Goal: Task Accomplishment & Management: Use online tool/utility

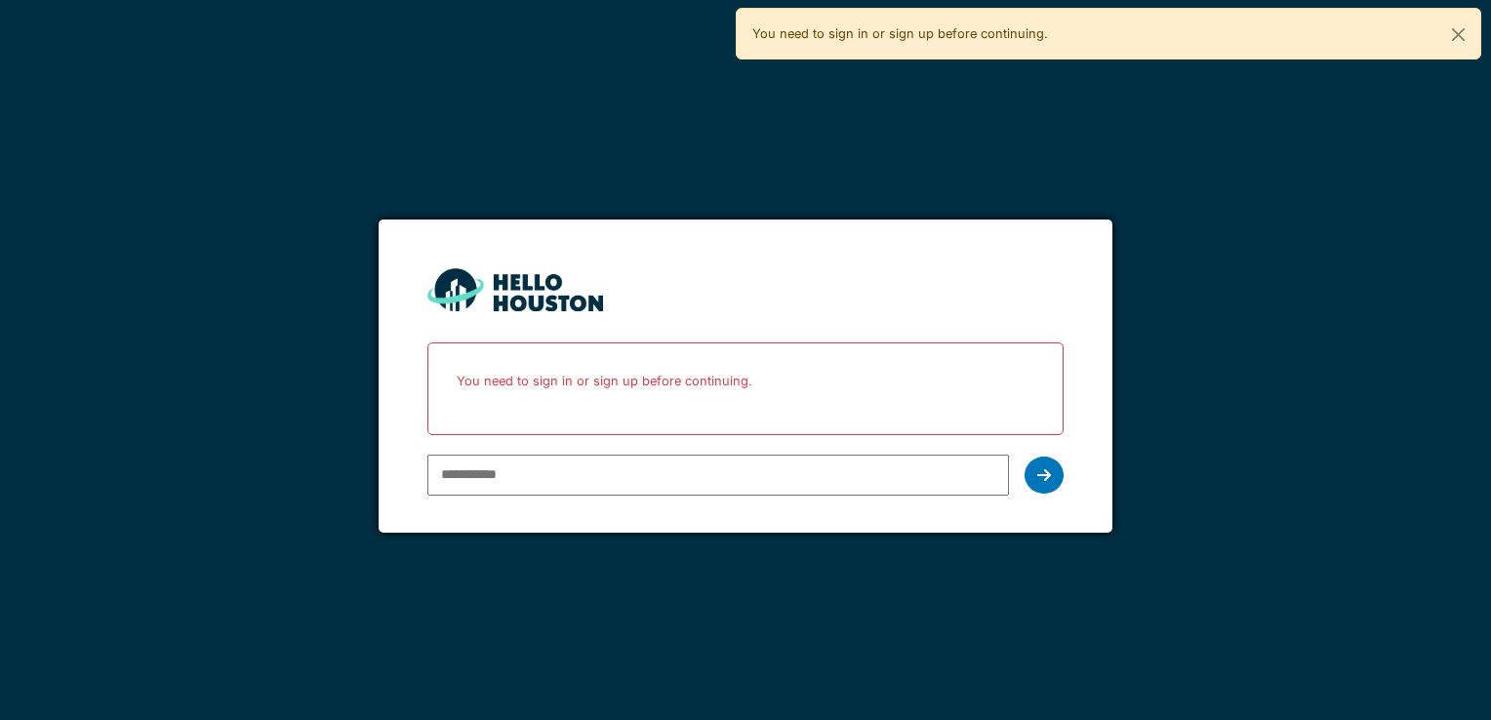
click at [694, 483] on input "email" at bounding box center [717, 475] width 581 height 41
type input "**********"
click at [1046, 482] on div at bounding box center [1044, 475] width 39 height 37
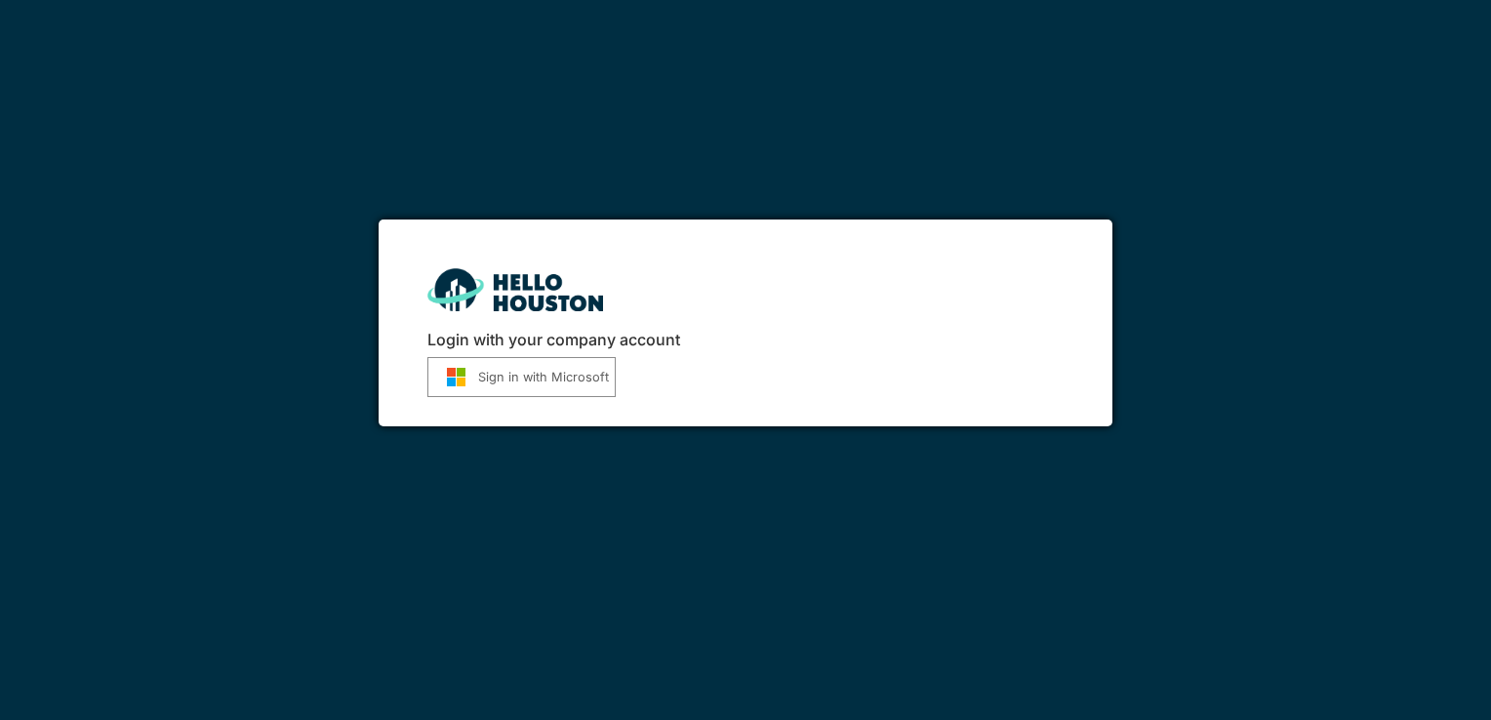
click at [582, 374] on button "Sign in with Microsoft" at bounding box center [521, 377] width 188 height 40
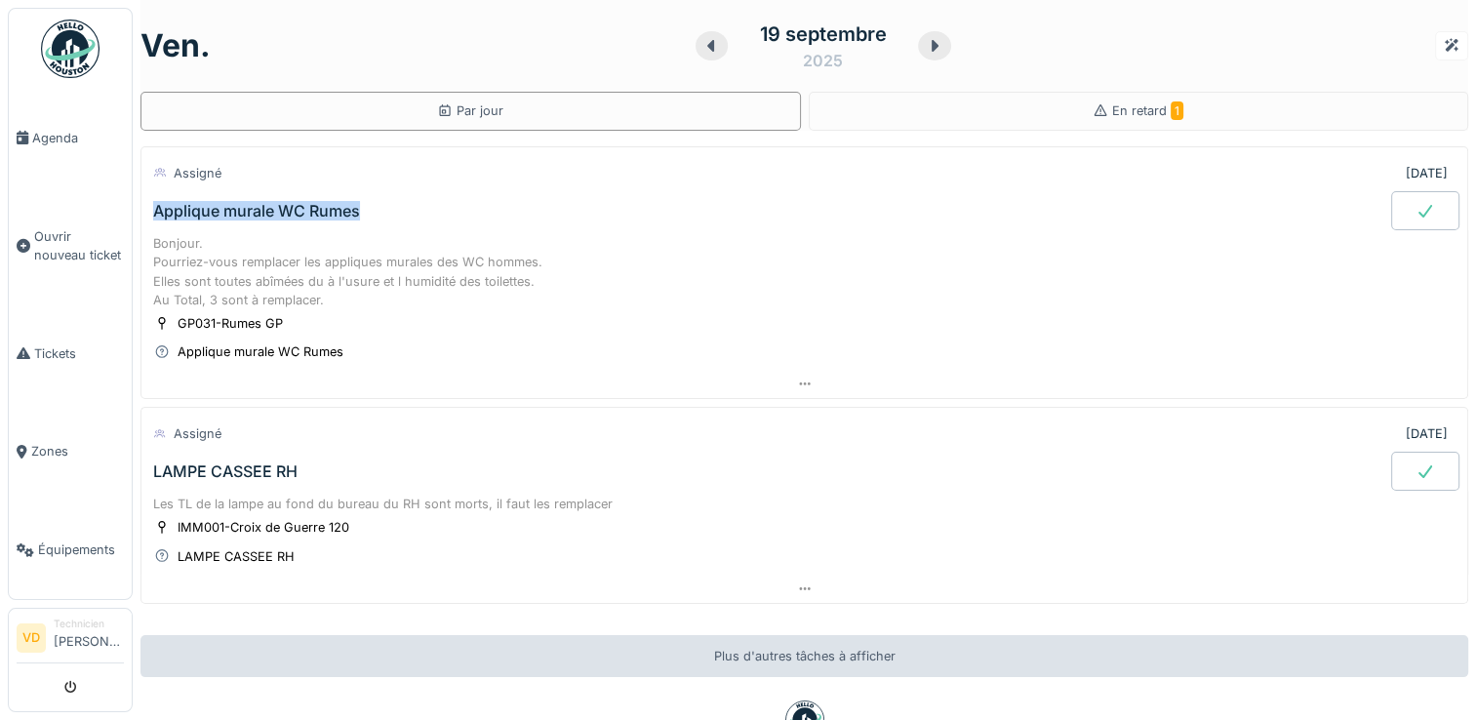
drag, startPoint x: 372, startPoint y: 203, endPoint x: 139, endPoint y: 215, distance: 233.5
click at [139, 215] on div "[DATE] Par jour En retard 1 Assigné [DATE] Applique murale WC Rumes Bonjour. Po…" at bounding box center [805, 360] width 1344 height 720
copy div "Applique murale WC Rumes"
